Goal: Find contact information: Find contact information

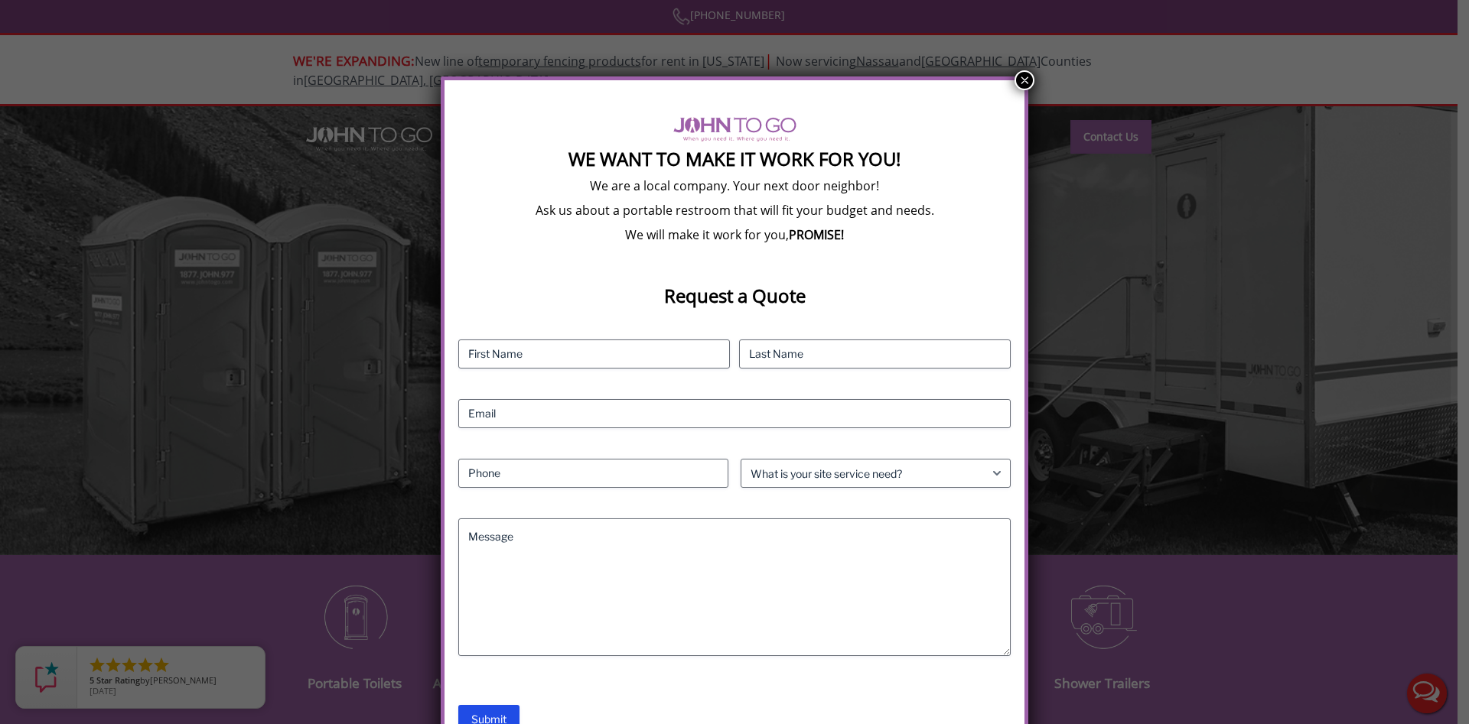
click at [1027, 79] on button "×" at bounding box center [1024, 80] width 20 height 20
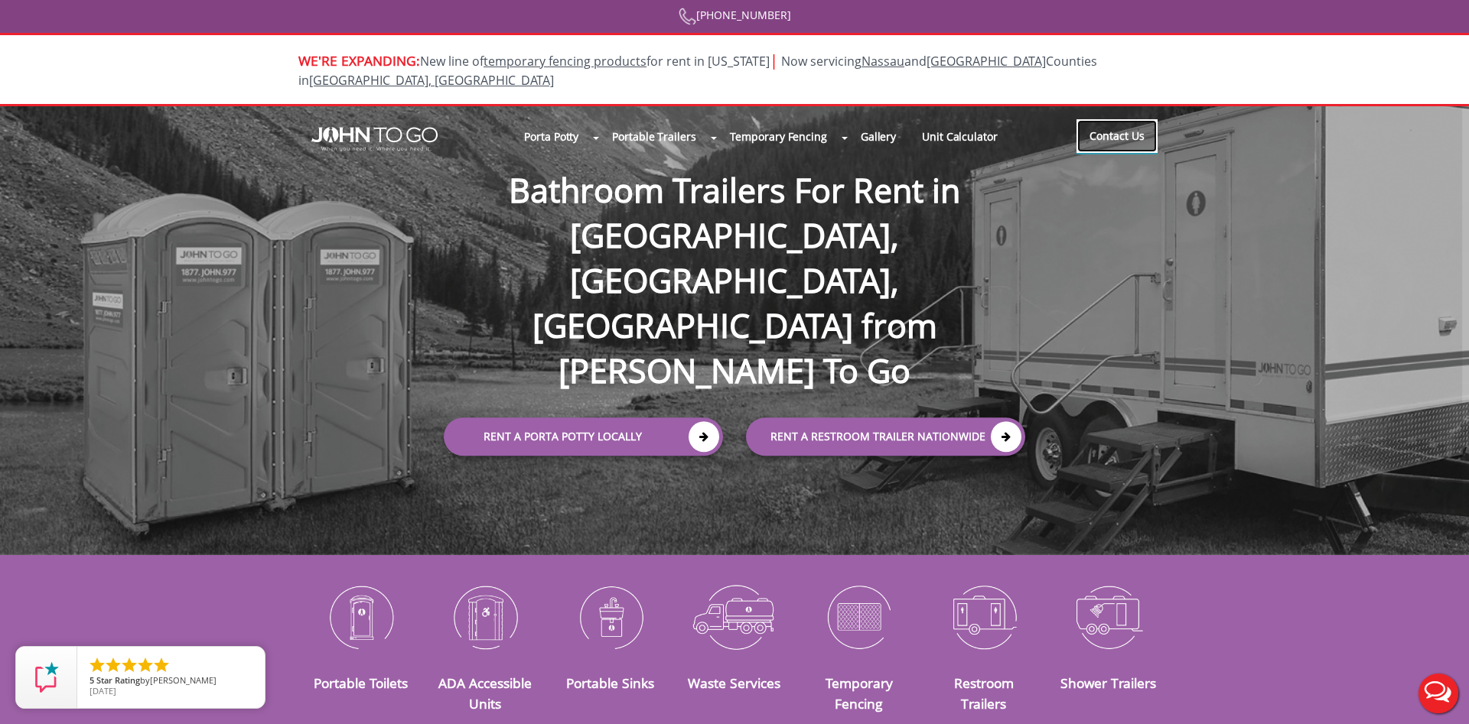
click at [1127, 119] on link "Contact Us" at bounding box center [1116, 136] width 81 height 34
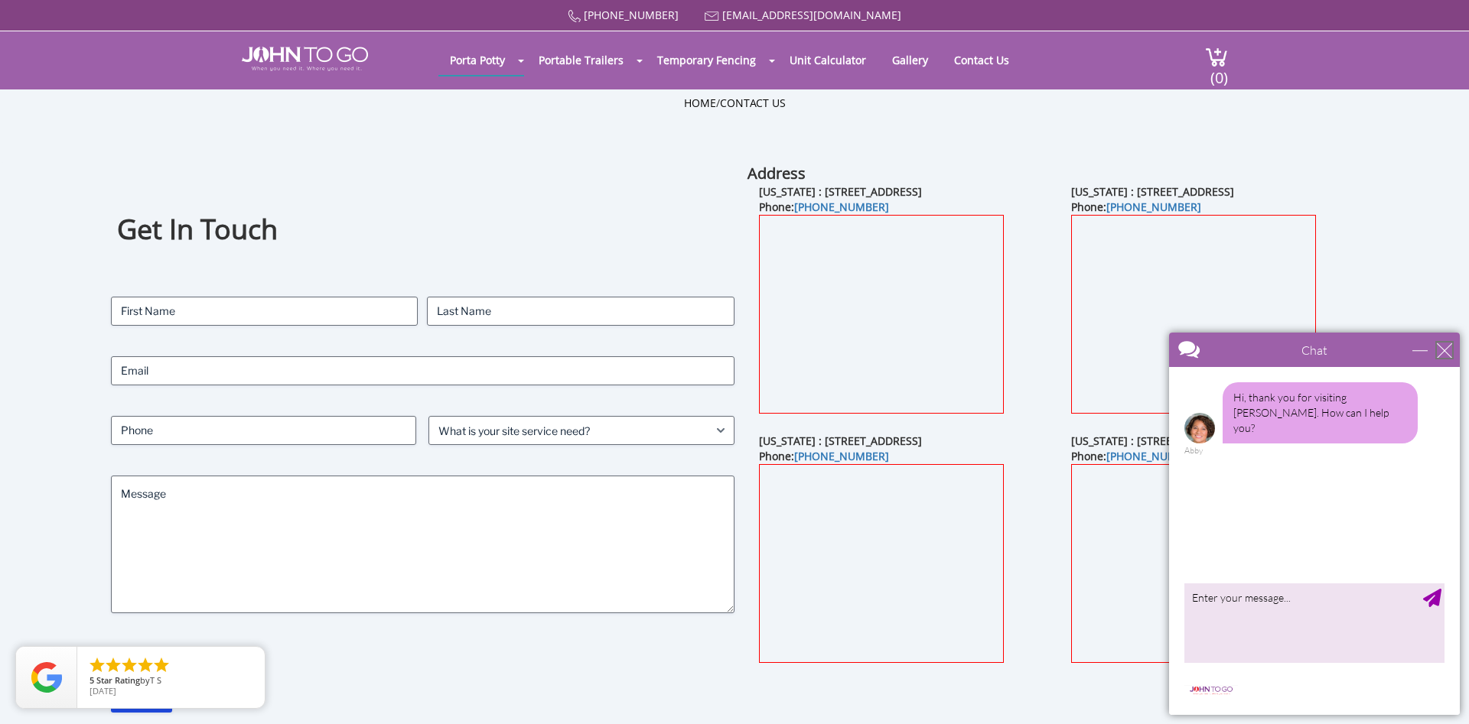
click at [1443, 350] on div "close" at bounding box center [1444, 350] width 15 height 15
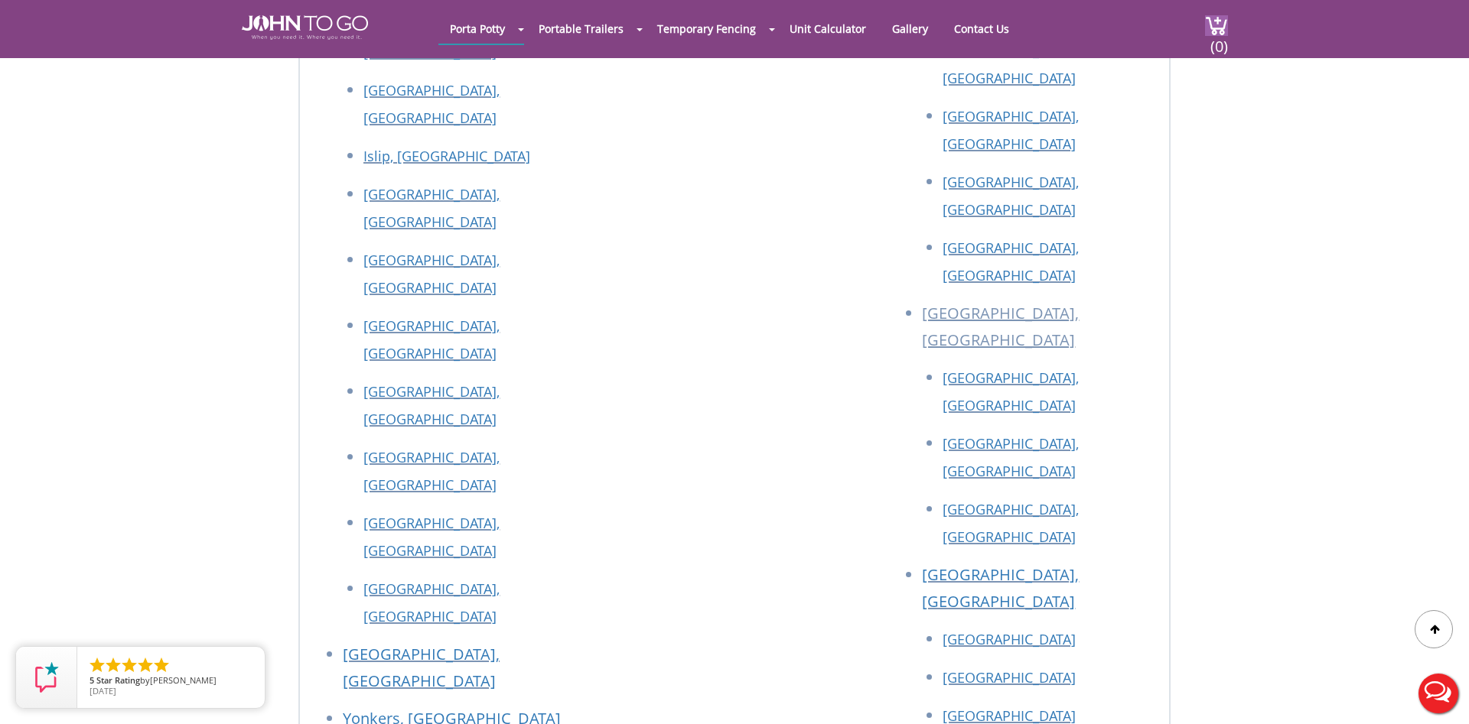
scroll to position [2930, 0]
